Goal: Understand process/instructions: Learn how to perform a task or action

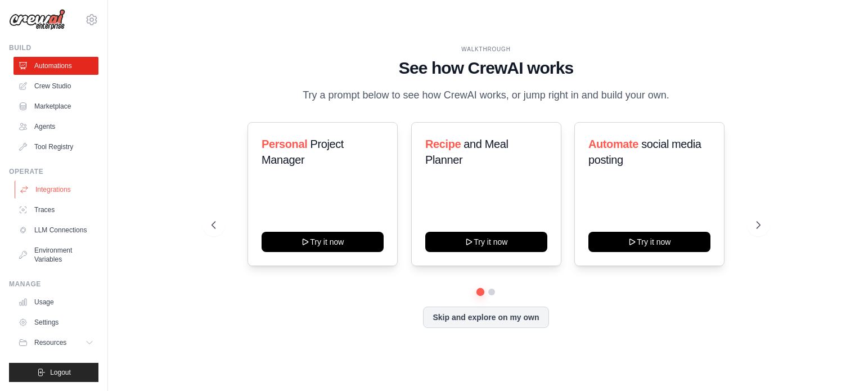
scroll to position [12, 0]
click at [86, 344] on icon at bounding box center [90, 342] width 9 height 9
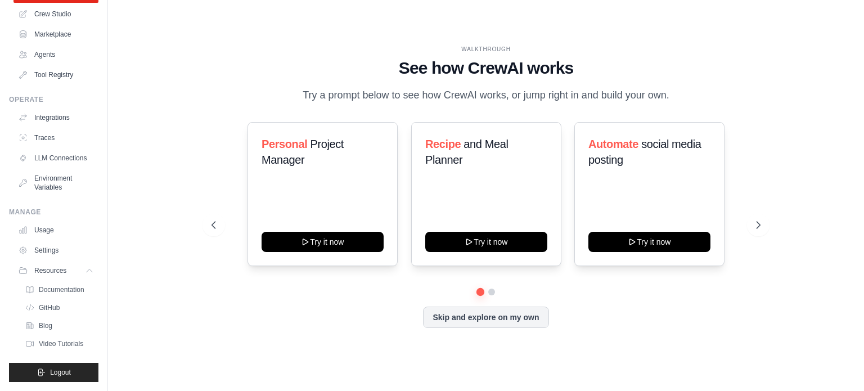
scroll to position [93, 0]
click at [47, 339] on span "Video Tutorials" at bounding box center [62, 343] width 44 height 9
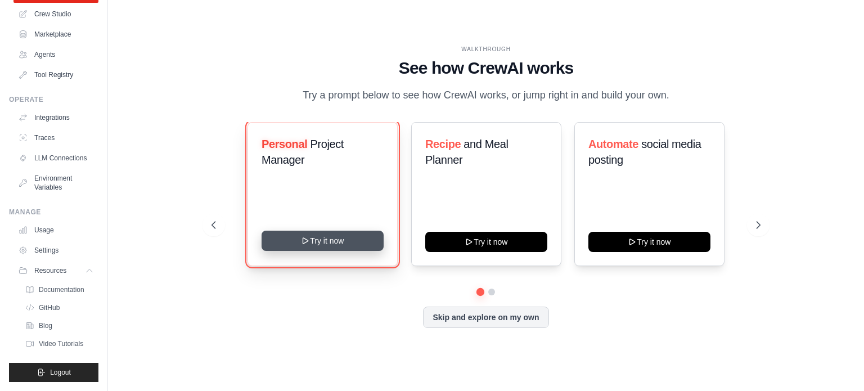
click at [311, 244] on button "Try it now" at bounding box center [323, 241] width 122 height 20
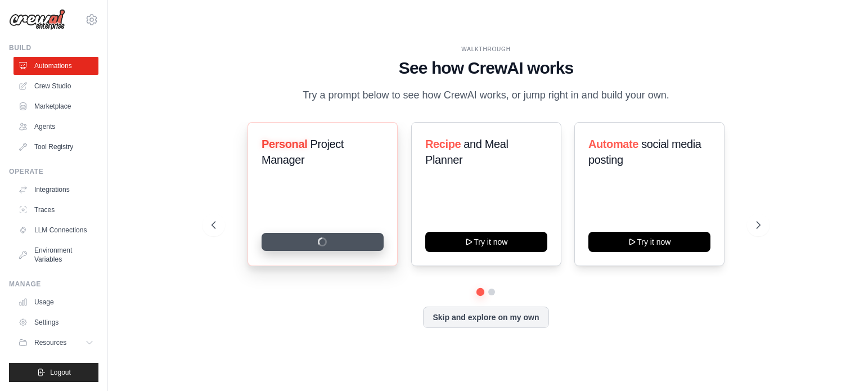
scroll to position [12, 0]
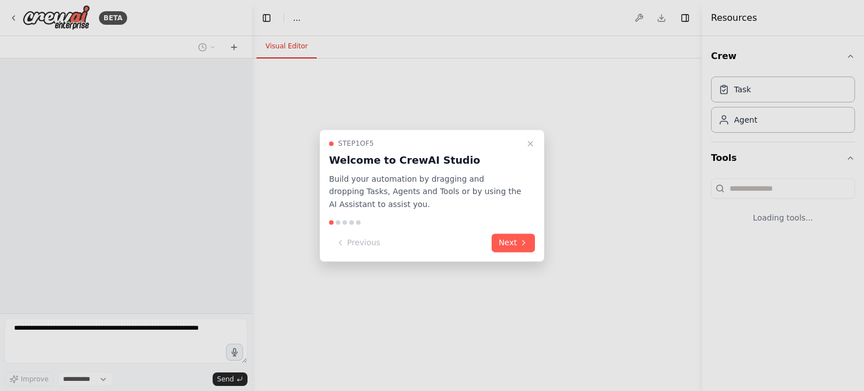
select select "****"
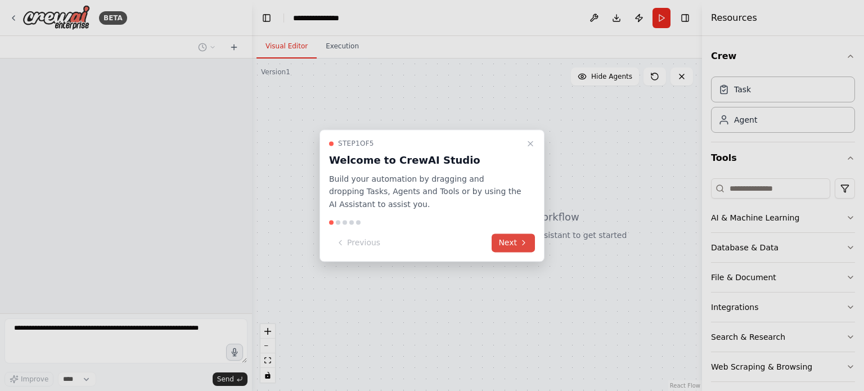
click at [515, 242] on button "Next" at bounding box center [513, 242] width 43 height 19
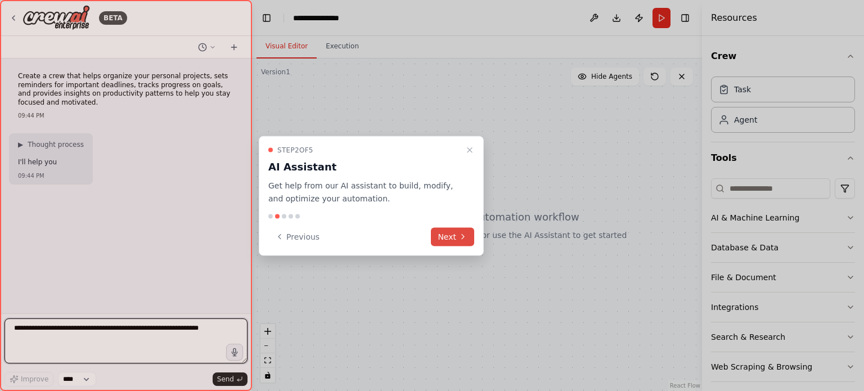
click at [466, 232] on icon at bounding box center [462, 236] width 9 height 9
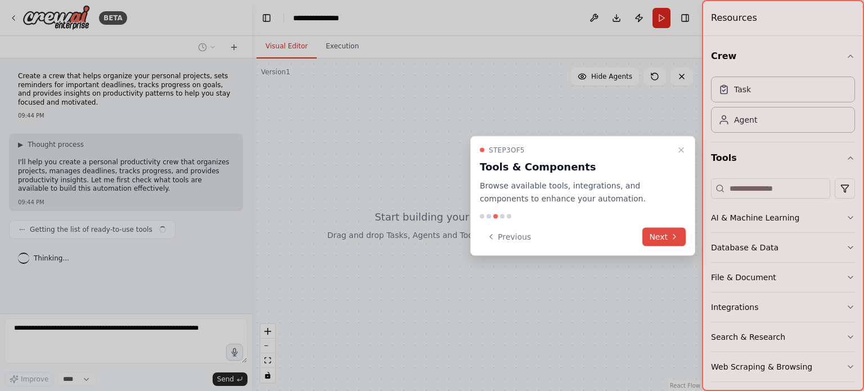
click at [667, 233] on button "Next" at bounding box center [663, 236] width 43 height 19
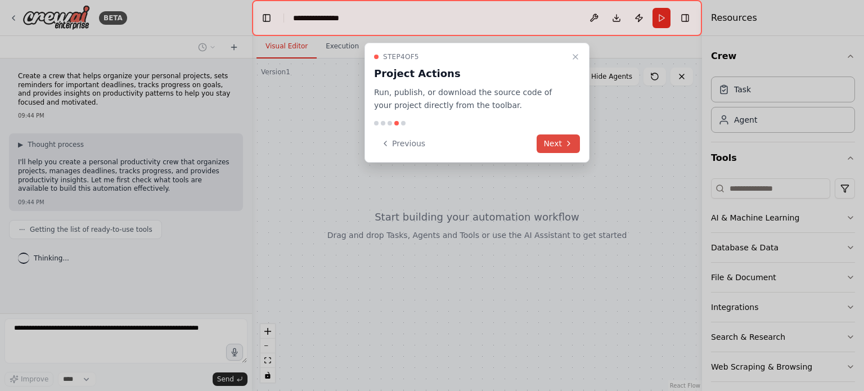
click at [557, 140] on button "Next" at bounding box center [558, 143] width 43 height 19
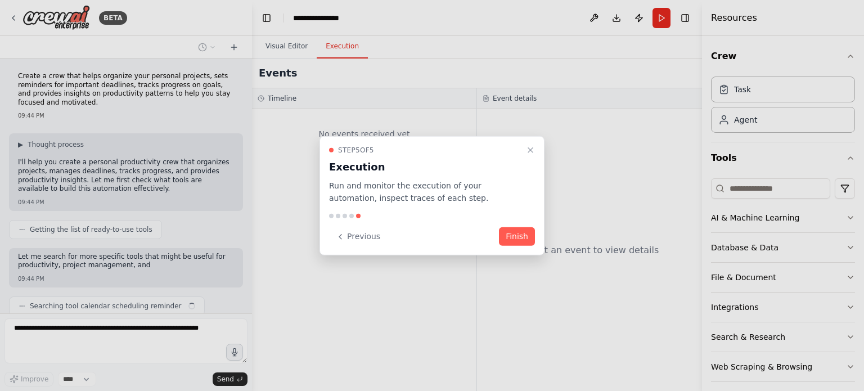
scroll to position [38, 0]
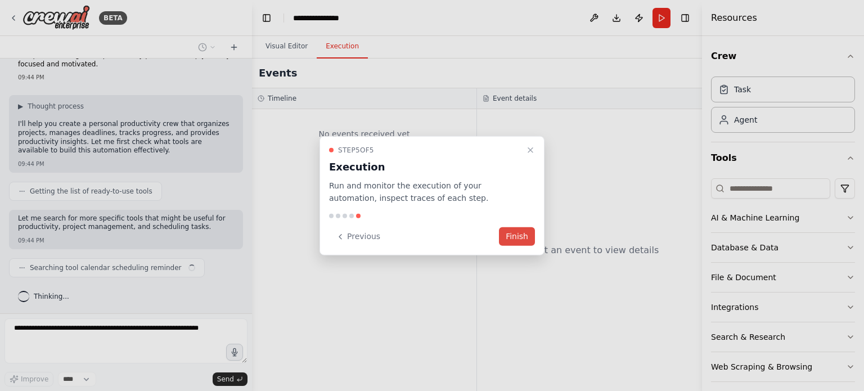
click at [518, 236] on button "Finish" at bounding box center [517, 236] width 36 height 19
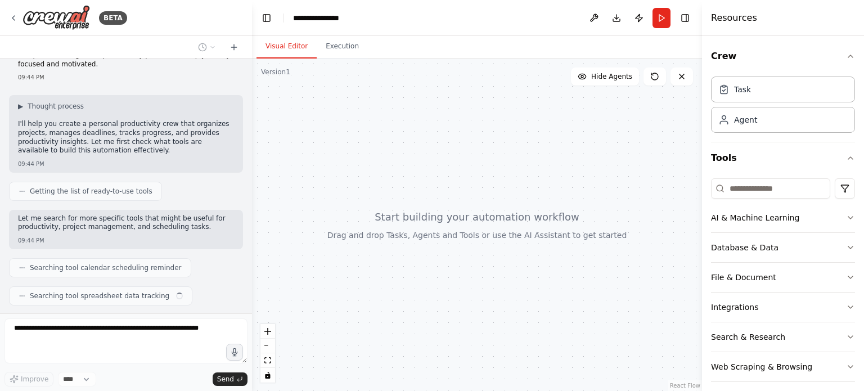
scroll to position [66, 0]
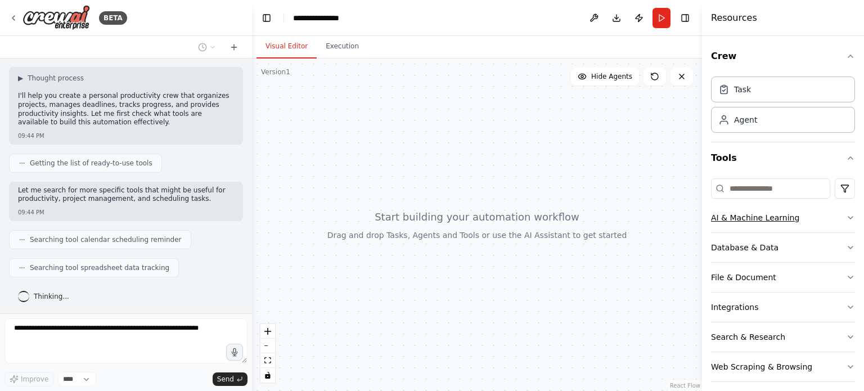
click at [846, 219] on icon "button" at bounding box center [850, 217] width 9 height 9
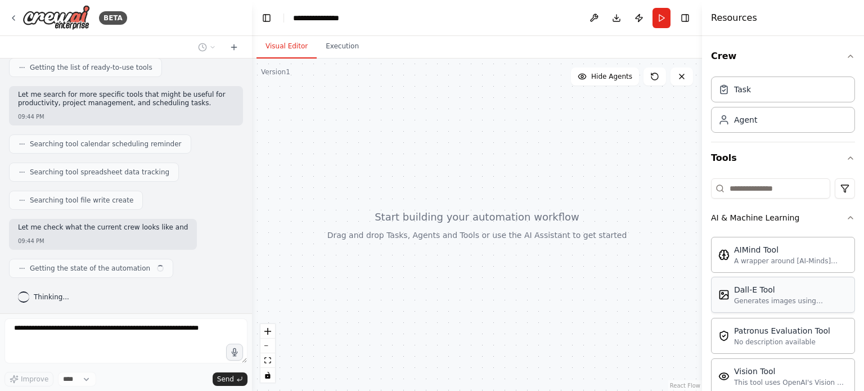
scroll to position [171, 0]
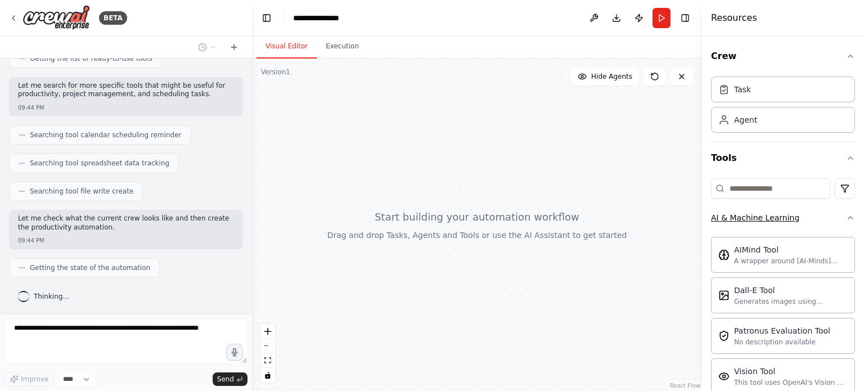
click at [846, 215] on icon "button" at bounding box center [850, 217] width 9 height 9
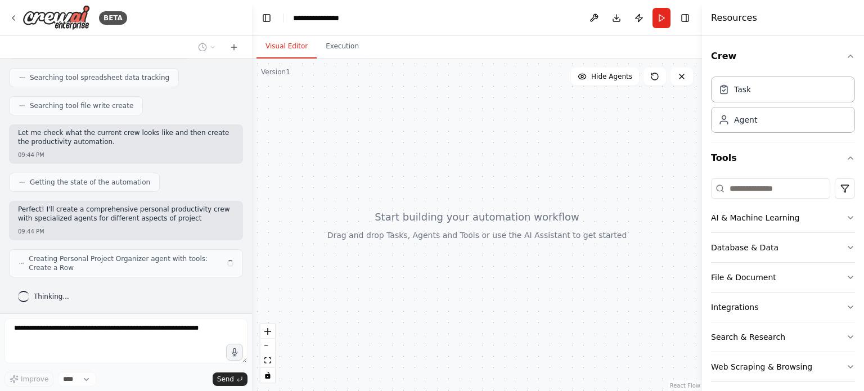
scroll to position [265, 0]
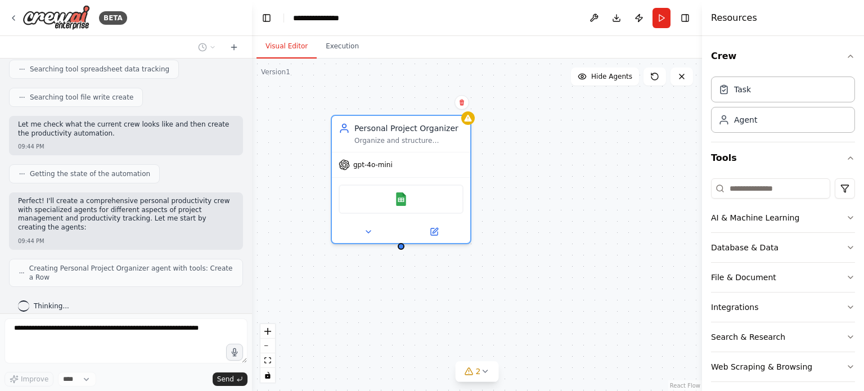
drag, startPoint x: 448, startPoint y: 116, endPoint x: 476, endPoint y: 120, distance: 28.4
click at [476, 120] on div "Personal Project Organizer Organize and structure personal projects by creating…" at bounding box center [477, 225] width 450 height 332
